Goal: Information Seeking & Learning: Learn about a topic

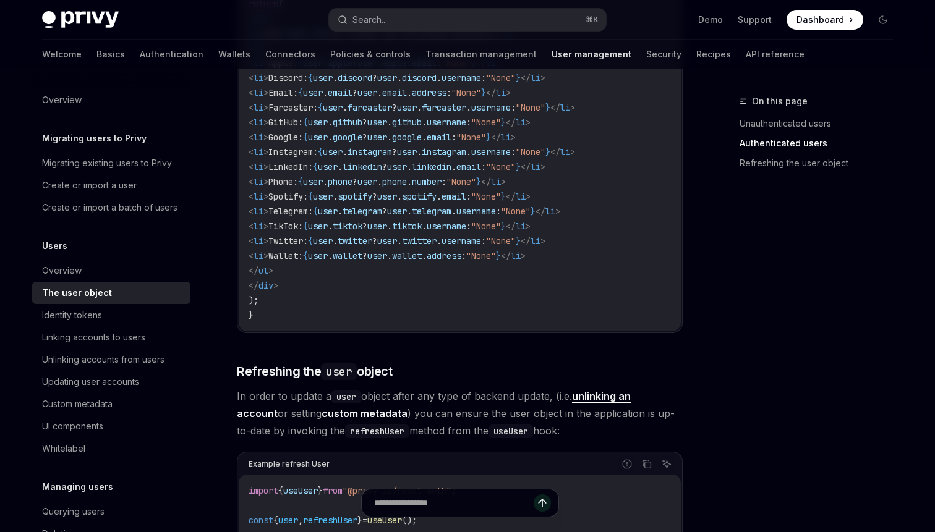
scroll to position [1331, 0]
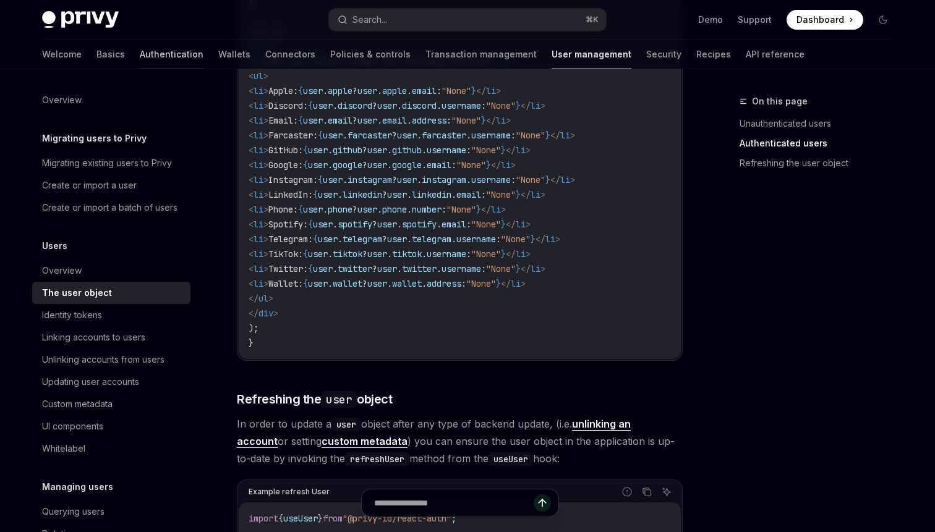
click at [140, 50] on link "Authentication" at bounding box center [172, 55] width 64 height 30
type textarea "*"
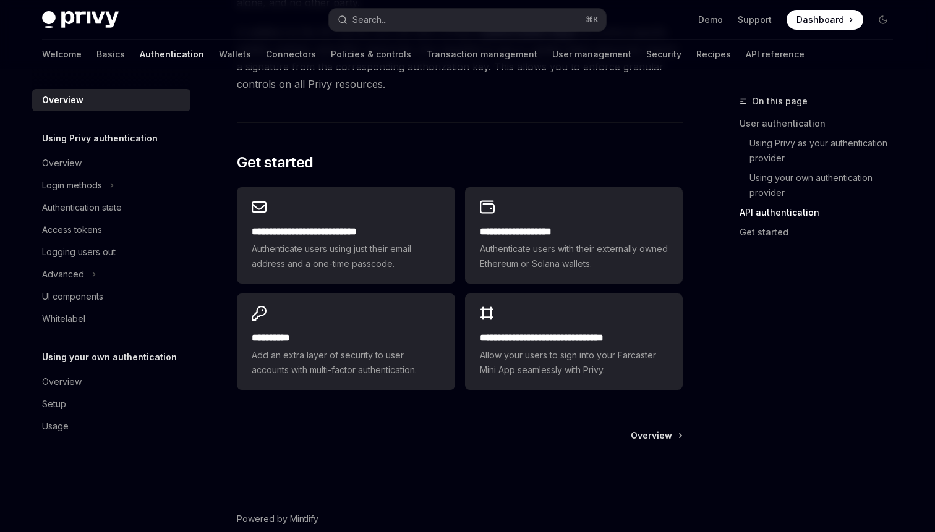
scroll to position [991, 0]
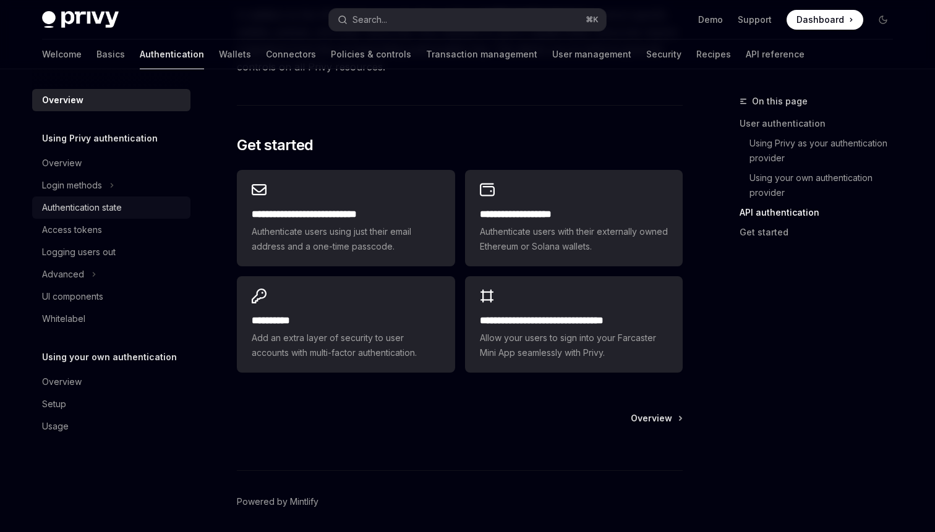
click at [81, 211] on div "Authentication state" at bounding box center [82, 207] width 80 height 15
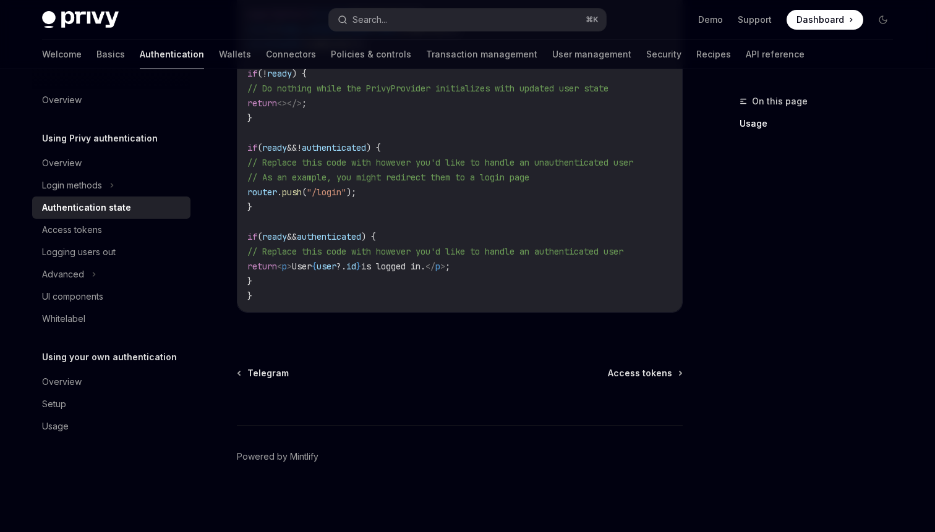
scroll to position [535, 0]
click at [75, 188] on div "Login methods" at bounding box center [72, 185] width 60 height 15
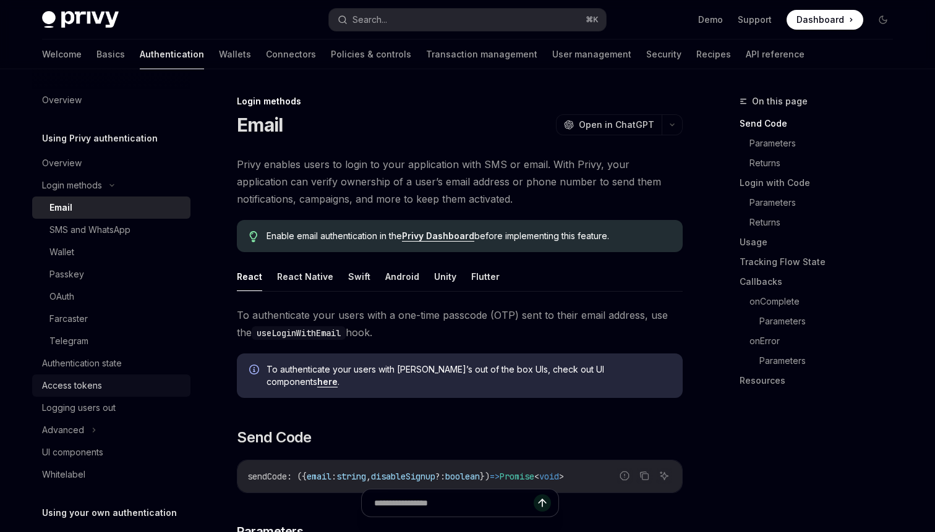
click at [80, 388] on div "Access tokens" at bounding box center [72, 385] width 60 height 15
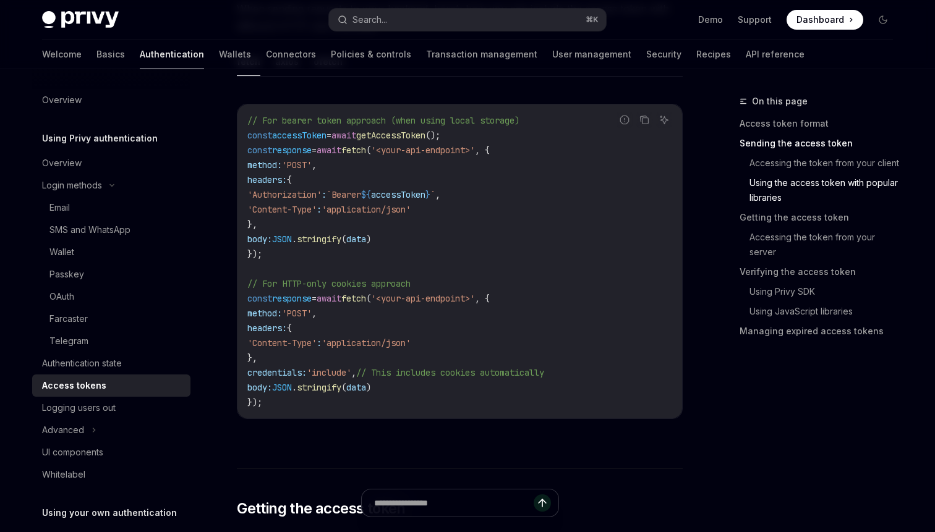
scroll to position [1136, 0]
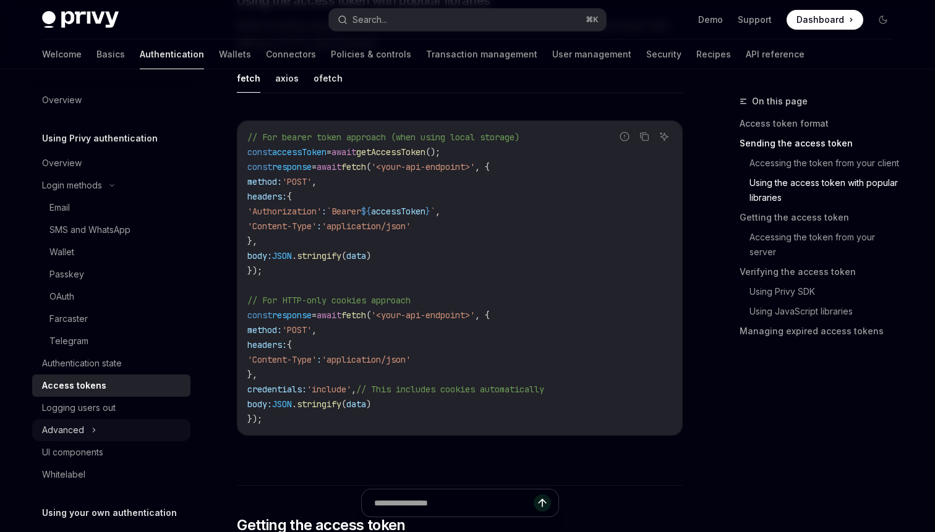
click at [69, 428] on div "Advanced" at bounding box center [63, 430] width 42 height 15
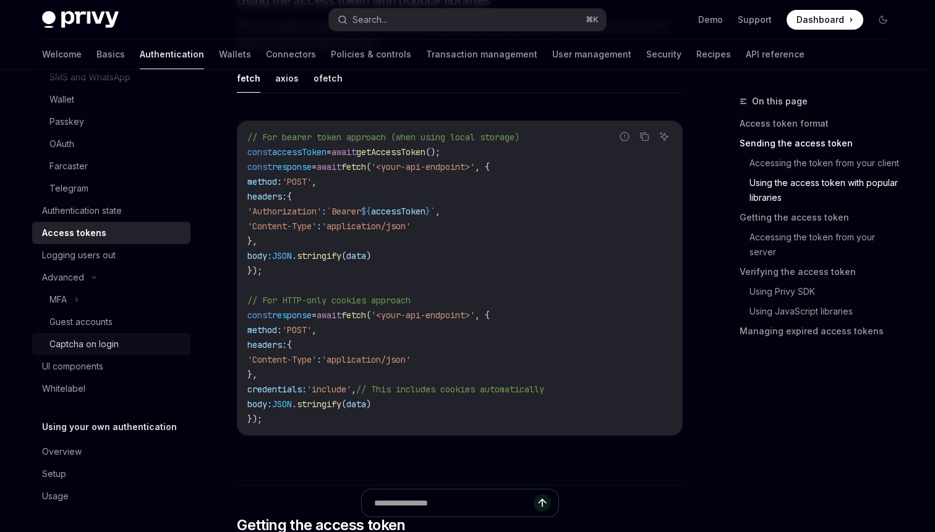
scroll to position [0, 0]
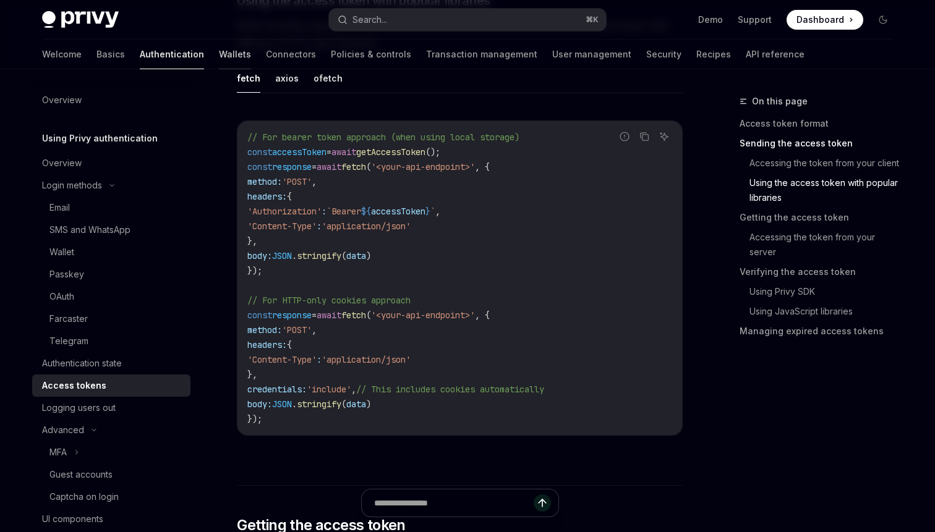
click at [219, 62] on link "Wallets" at bounding box center [235, 55] width 32 height 30
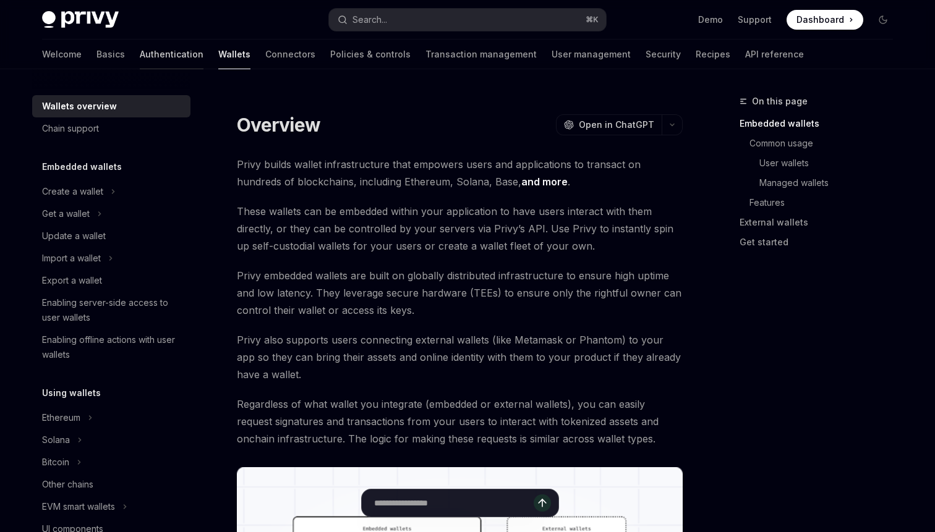
click at [140, 59] on link "Authentication" at bounding box center [172, 55] width 64 height 30
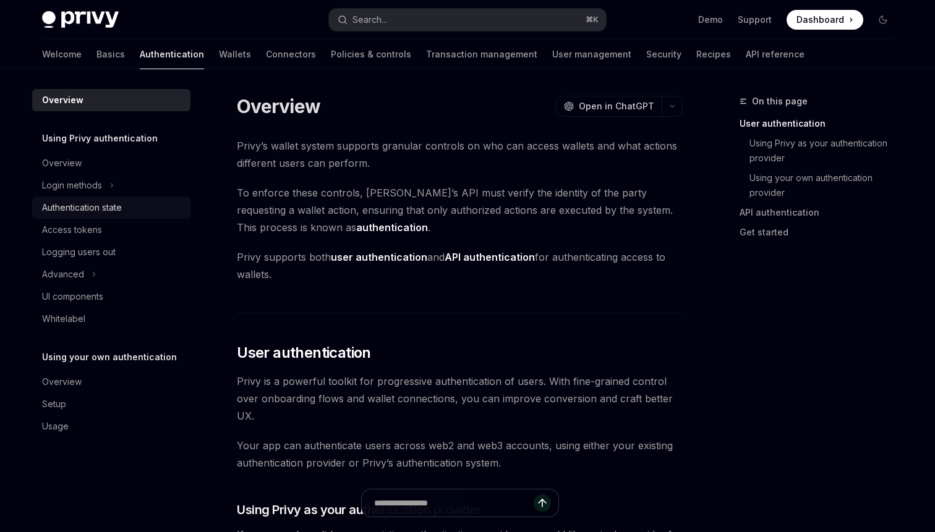
click at [85, 210] on div "Authentication state" at bounding box center [82, 207] width 80 height 15
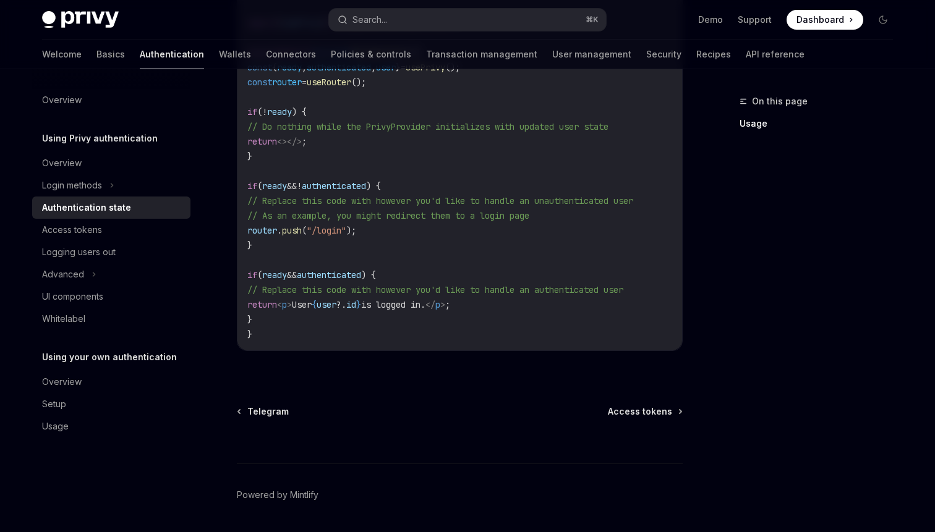
scroll to position [535, 0]
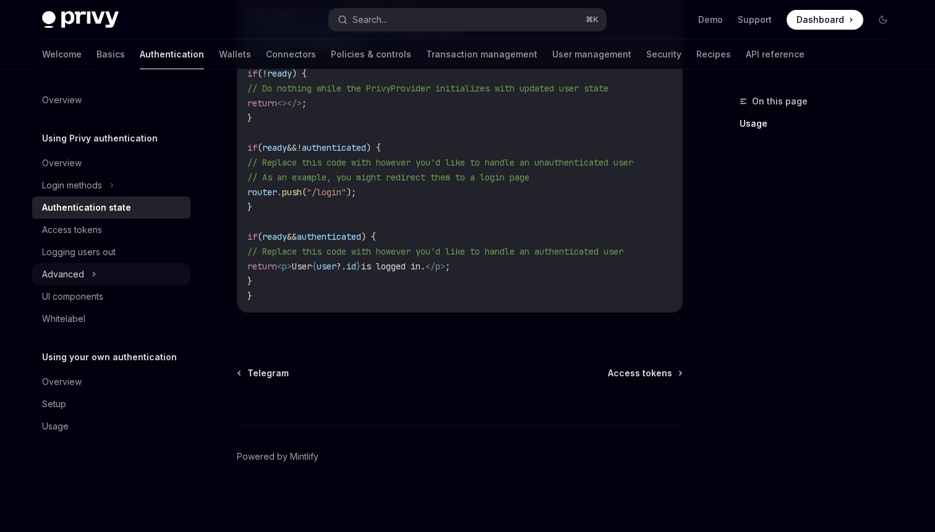
click at [73, 274] on div "Advanced" at bounding box center [63, 274] width 42 height 15
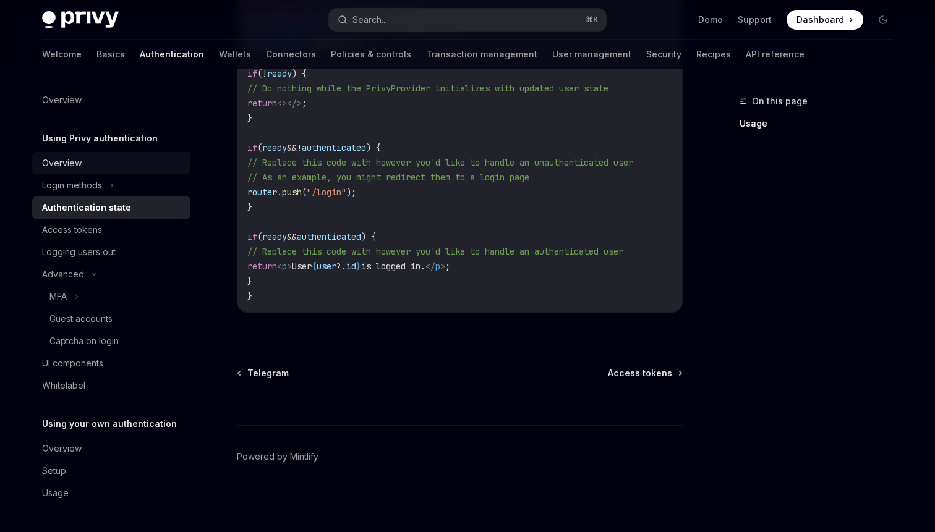
click at [61, 161] on div "Overview" at bounding box center [62, 163] width 40 height 15
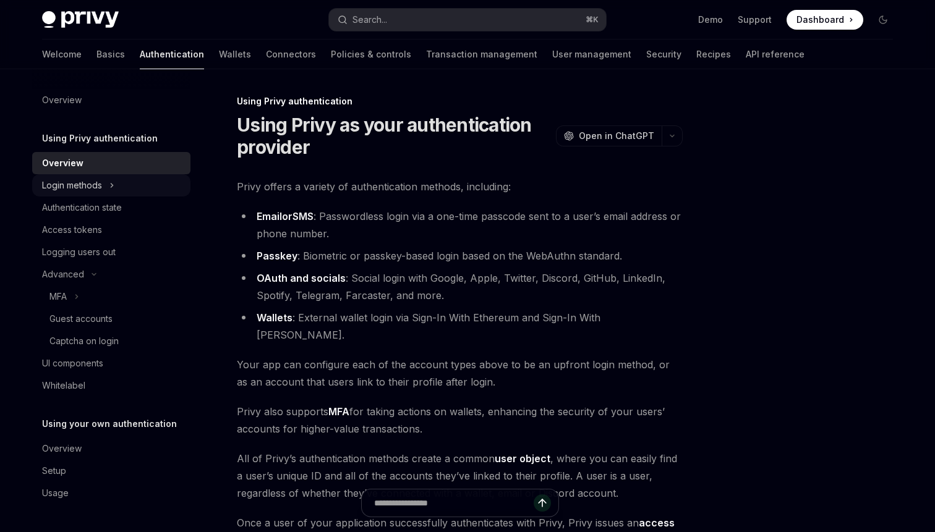
click at [67, 182] on div "Login methods" at bounding box center [72, 185] width 60 height 15
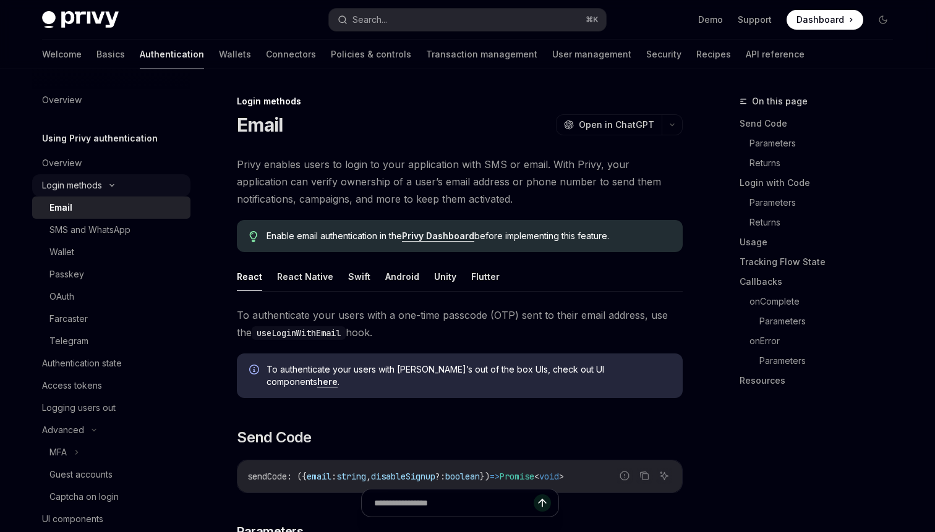
type textarea "*"
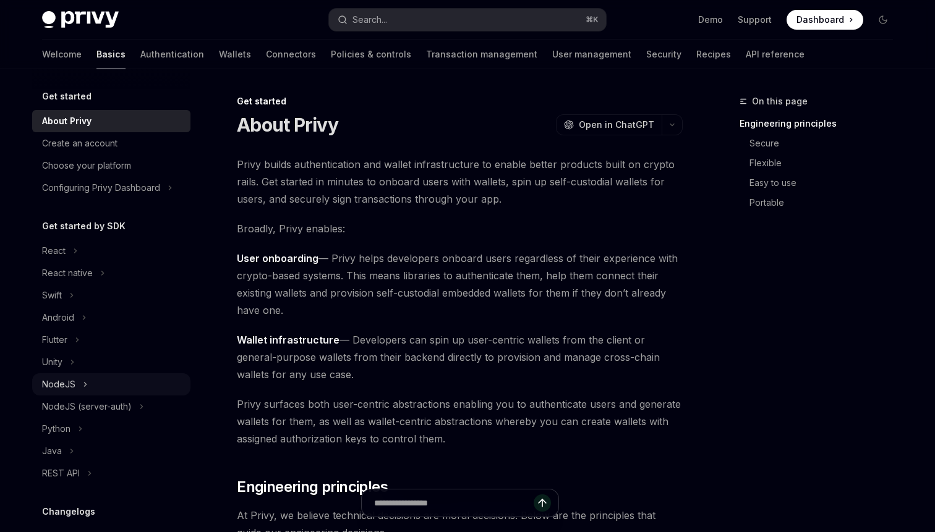
click at [57, 384] on div "NodeJS" at bounding box center [58, 384] width 33 height 15
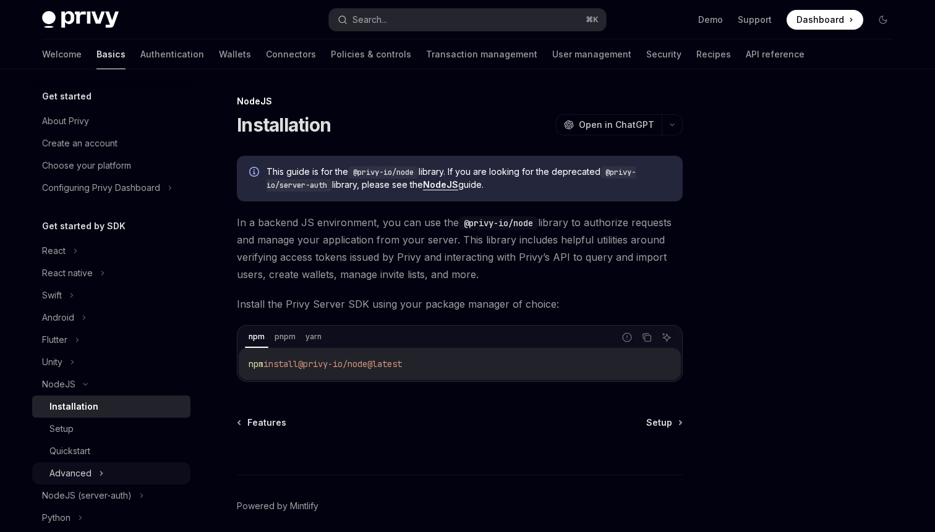
click at [75, 464] on div "Advanced" at bounding box center [111, 473] width 158 height 22
type textarea "*"
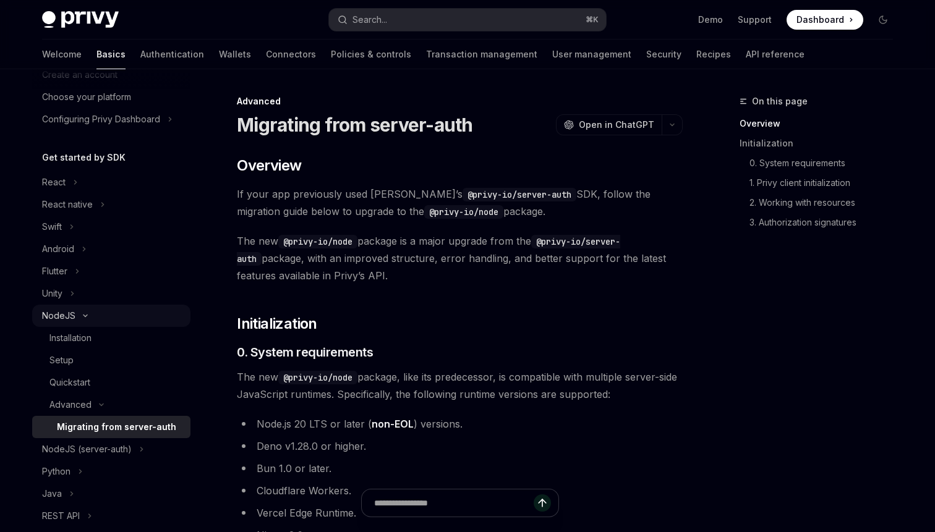
scroll to position [77, 0]
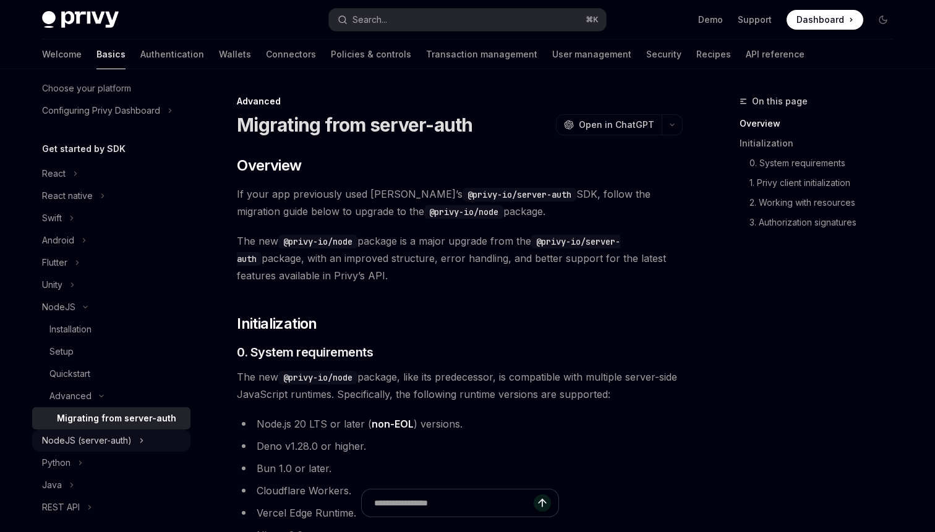
click at [66, 441] on div "NodeJS (server-auth)" at bounding box center [87, 440] width 90 height 15
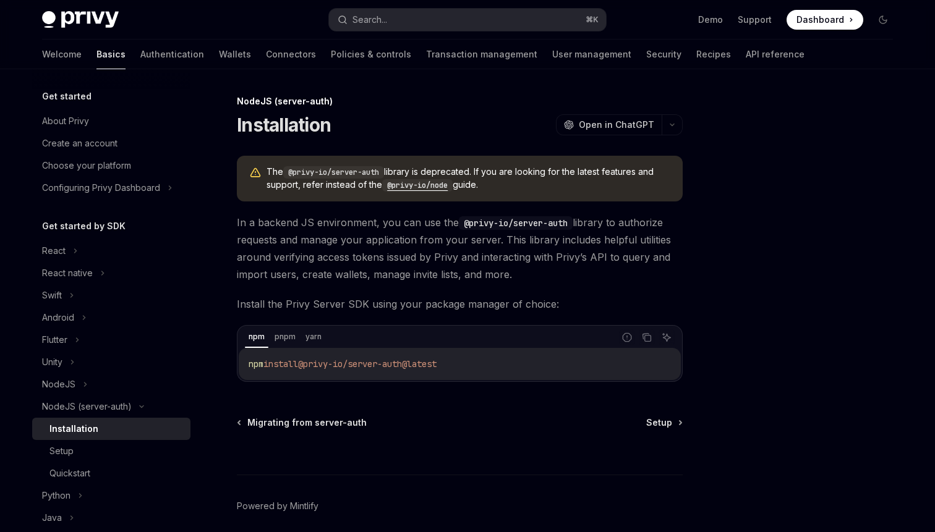
scroll to position [49, 0]
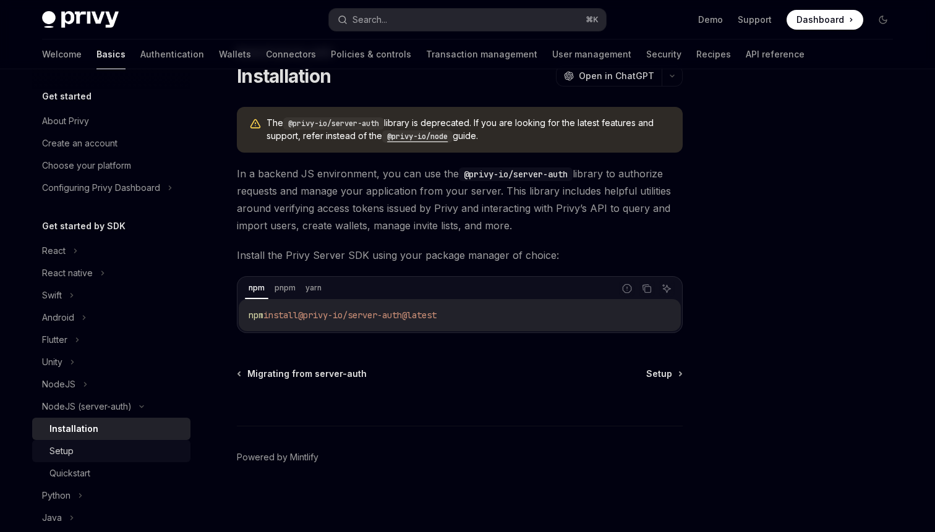
click at [72, 450] on div "Setup" at bounding box center [61, 451] width 24 height 15
type textarea "*"
